Goal: Task Accomplishment & Management: Use online tool/utility

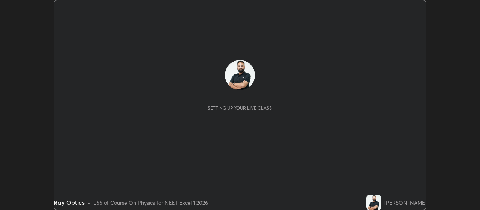
scroll to position [210, 480]
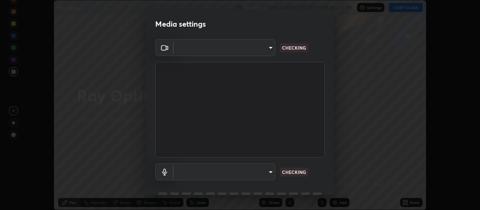
type input "aa80b3cfad25c03b964e6ff1e85cf5bf4b92df3966dde2f5c6b0d50eac350734"
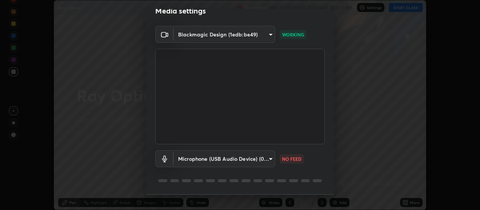
scroll to position [13, 0]
click at [327, 152] on div "Blackmagic Design (1edb:be49) aa80b3cfad25c03b964e6ff1e85cf5bf4b92df3966dde2f5c…" at bounding box center [239, 109] width 187 height 168
click at [324, 157] on div "Blackmagic Design (1edb:be49) aa80b3cfad25c03b964e6ff1e85cf5bf4b92df3966dde2f5c…" at bounding box center [239, 109] width 187 height 168
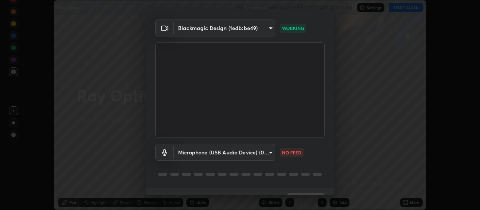
scroll to position [19, 0]
click at [322, 153] on div "Microphone (USB Audio Device) (0d8c:0014) 4152eadd631482af786d3cfa734edf88c1bf9…" at bounding box center [239, 152] width 169 height 17
click at [270, 154] on body "Erase all Ray Optics Recording WAS SCHEDULED TO START AT 3:15 PM Settings START…" at bounding box center [240, 105] width 480 height 210
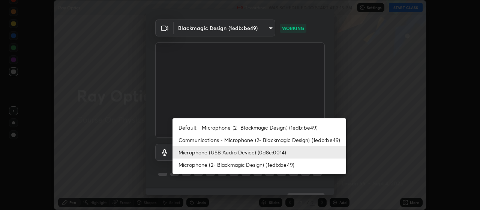
click at [294, 141] on li "Communications - Microphone (2- Blackmagic Design) (1edb:be49)" at bounding box center [259, 139] width 174 height 12
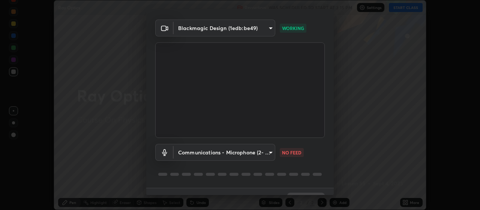
click at [270, 153] on body "Erase all Ray Optics Recording WAS SCHEDULED TO START AT 3:15 PM Settings START…" at bounding box center [240, 105] width 480 height 210
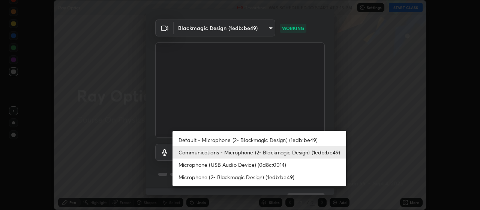
click at [275, 165] on li "Microphone (USB Audio Device) (0d8c:0014)" at bounding box center [259, 164] width 174 height 12
type input "4152eadd631482af786d3cfa734edf88c1bf9d58df27661f67b4df8b2f2fba22"
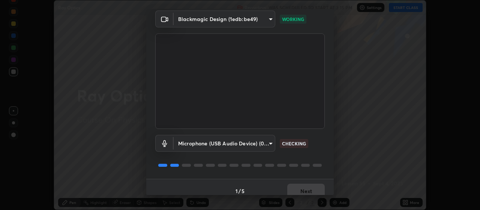
scroll to position [30, 0]
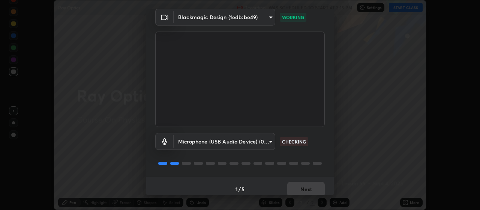
click at [328, 133] on div "Blackmagic Design (1edb:be49) aa80b3cfad25c03b964e6ff1e85cf5bf4b92df3966dde2f5c…" at bounding box center [239, 93] width 187 height 168
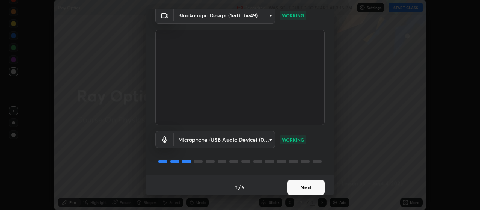
scroll to position [36, 0]
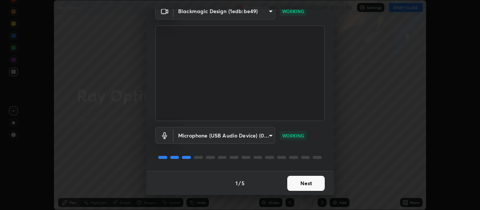
click at [326, 134] on div "Blackmagic Design (1edb:be49) aa80b3cfad25c03b964e6ff1e85cf5bf4b92df3966dde2f5c…" at bounding box center [239, 87] width 187 height 168
click at [315, 185] on button "Next" at bounding box center [305, 182] width 37 height 15
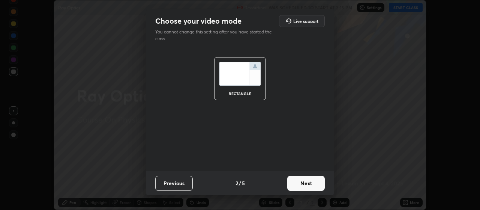
click at [318, 181] on button "Next" at bounding box center [305, 182] width 37 height 15
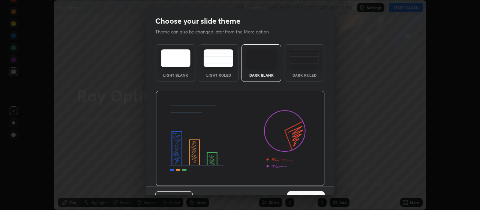
scroll to position [15, 0]
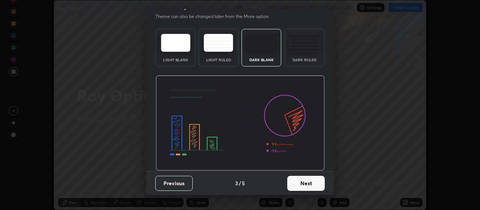
click at [312, 181] on button "Next" at bounding box center [305, 182] width 37 height 15
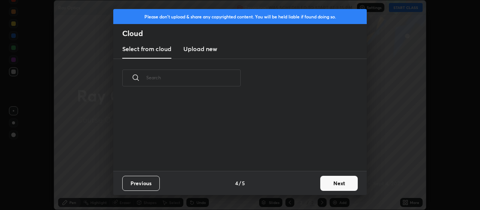
scroll to position [0, 0]
click at [340, 181] on button "Next" at bounding box center [338, 182] width 37 height 15
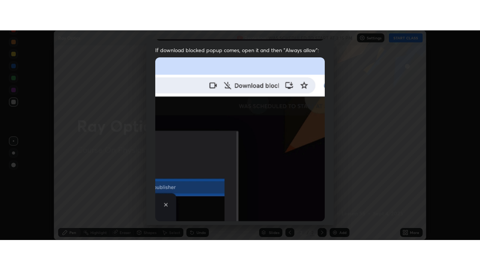
scroll to position [189, 0]
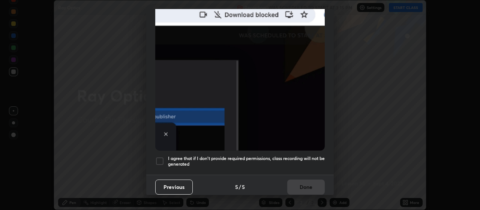
click at [296, 155] on h5 "I agree that if I don't provide required permissions, class recording will not …" at bounding box center [246, 161] width 157 height 12
click at [303, 185] on button "Done" at bounding box center [305, 186] width 37 height 15
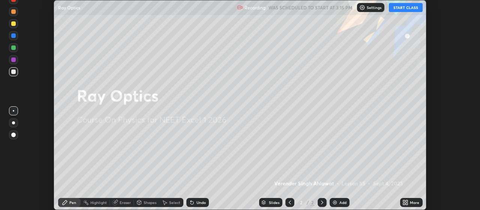
click at [412, 201] on div "More" at bounding box center [414, 202] width 9 height 4
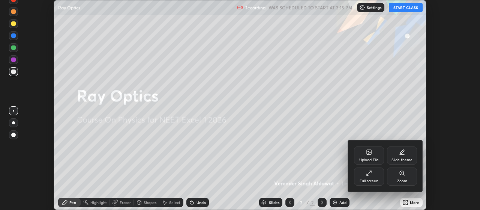
click at [407, 153] on div "Slide theme" at bounding box center [402, 155] width 30 height 18
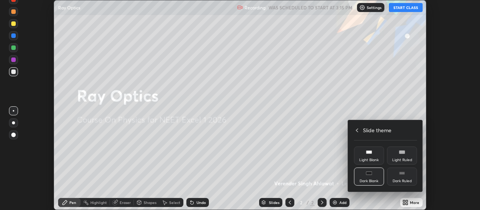
click at [408, 173] on div "Dark Ruled" at bounding box center [402, 176] width 30 height 18
click at [357, 130] on icon at bounding box center [357, 130] width 6 height 6
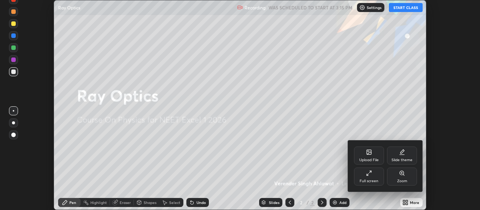
click at [366, 174] on div "Full screen" at bounding box center [369, 176] width 30 height 18
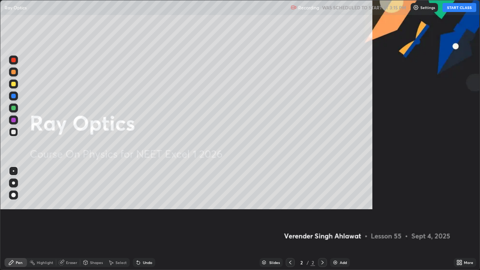
scroll to position [270, 480]
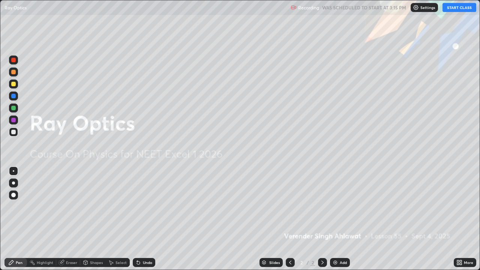
click at [460, 7] on button "START CLASS" at bounding box center [459, 7] width 34 height 9
click at [343, 209] on div "Add" at bounding box center [343, 263] width 7 height 4
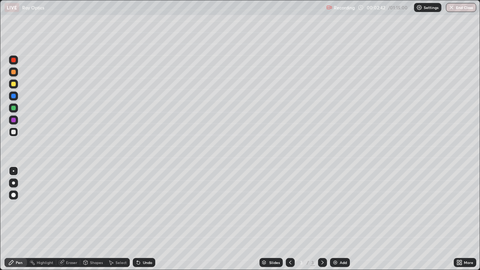
click at [14, 130] on div at bounding box center [13, 132] width 4 height 4
click at [342, 209] on div "Add" at bounding box center [343, 263] width 7 height 4
click at [15, 84] on div at bounding box center [13, 84] width 4 height 4
click at [146, 209] on div "Undo" at bounding box center [147, 263] width 9 height 4
click at [12, 108] on div at bounding box center [13, 108] width 4 height 4
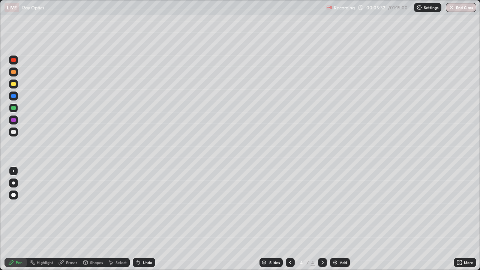
click at [143, 209] on div "Undo" at bounding box center [144, 262] width 22 height 9
click at [144, 209] on div "Undo" at bounding box center [147, 263] width 9 height 4
click at [343, 209] on div "Add" at bounding box center [343, 263] width 7 height 4
click at [15, 131] on div at bounding box center [13, 132] width 4 height 4
click at [146, 209] on div "Undo" at bounding box center [147, 263] width 9 height 4
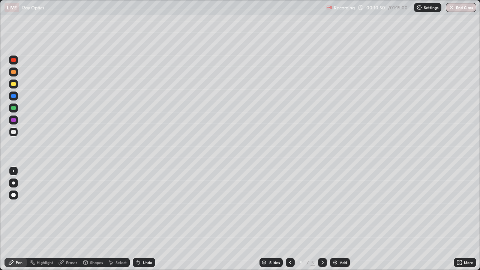
click at [146, 209] on div "Undo" at bounding box center [147, 263] width 9 height 4
click at [144, 209] on div "Undo" at bounding box center [147, 263] width 9 height 4
click at [143, 209] on div "Undo" at bounding box center [147, 263] width 9 height 4
click at [147, 209] on div "Undo" at bounding box center [147, 263] width 9 height 4
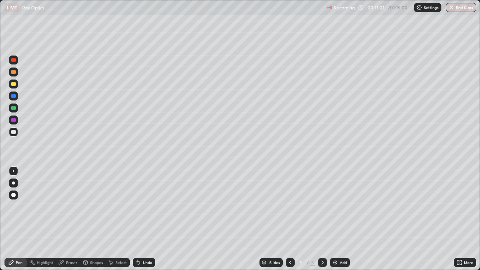
click at [146, 209] on div "Undo" at bounding box center [147, 263] width 9 height 4
click at [147, 209] on div "Undo" at bounding box center [147, 263] width 9 height 4
click at [146, 209] on div "Undo" at bounding box center [147, 263] width 9 height 4
click at [343, 209] on div "Add" at bounding box center [343, 263] width 7 height 4
click at [14, 85] on div at bounding box center [13, 84] width 4 height 4
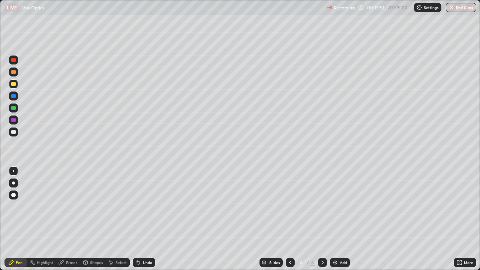
click at [14, 133] on div at bounding box center [13, 132] width 4 height 4
click at [14, 84] on div at bounding box center [13, 84] width 4 height 4
click at [13, 131] on div at bounding box center [13, 132] width 4 height 4
click at [340, 209] on div "Add" at bounding box center [340, 262] width 20 height 9
click at [147, 209] on div "Undo" at bounding box center [147, 263] width 9 height 4
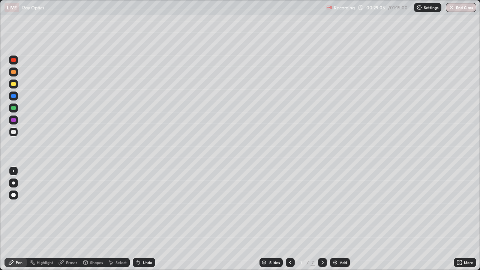
click at [145, 209] on div "Undo" at bounding box center [147, 263] width 9 height 4
click at [337, 209] on div "Add" at bounding box center [340, 262] width 20 height 9
click at [16, 83] on div at bounding box center [13, 83] width 9 height 9
click at [15, 132] on div at bounding box center [13, 132] width 4 height 4
click at [144, 209] on div "Undo" at bounding box center [147, 263] width 9 height 4
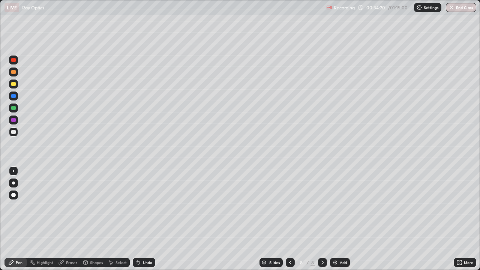
click at [145, 209] on div "Undo" at bounding box center [147, 263] width 9 height 4
click at [147, 209] on div "Undo" at bounding box center [147, 263] width 9 height 4
click at [145, 209] on div "Undo" at bounding box center [147, 263] width 9 height 4
click at [144, 209] on div "Undo" at bounding box center [147, 263] width 9 height 4
click at [147, 209] on div "Undo" at bounding box center [147, 263] width 9 height 4
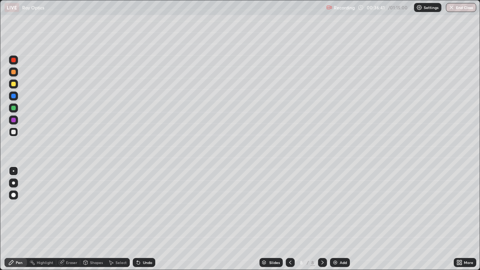
click at [345, 209] on div "Add" at bounding box center [343, 263] width 7 height 4
click at [14, 85] on div at bounding box center [13, 84] width 4 height 4
click at [15, 132] on div at bounding box center [13, 132] width 4 height 4
click at [343, 209] on div "Add" at bounding box center [343, 263] width 7 height 4
click at [15, 133] on div at bounding box center [13, 132] width 4 height 4
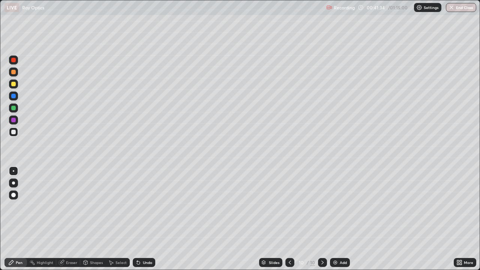
click at [14, 84] on div at bounding box center [13, 84] width 4 height 4
click at [14, 133] on div at bounding box center [13, 132] width 4 height 4
click at [343, 209] on div "Add" at bounding box center [343, 263] width 7 height 4
click at [462, 7] on button "End Class" at bounding box center [461, 7] width 30 height 9
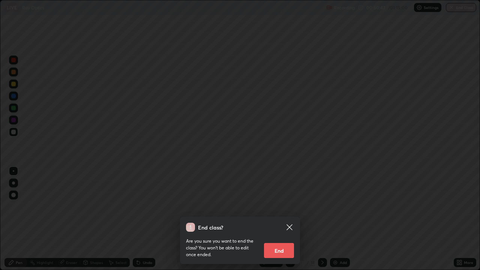
click at [288, 209] on button "End" at bounding box center [279, 250] width 30 height 15
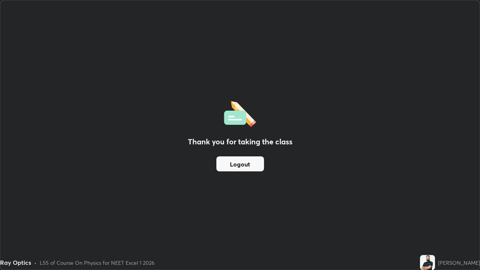
click at [235, 161] on button "Logout" at bounding box center [240, 163] width 48 height 15
